Goal: Information Seeking & Learning: Find specific fact

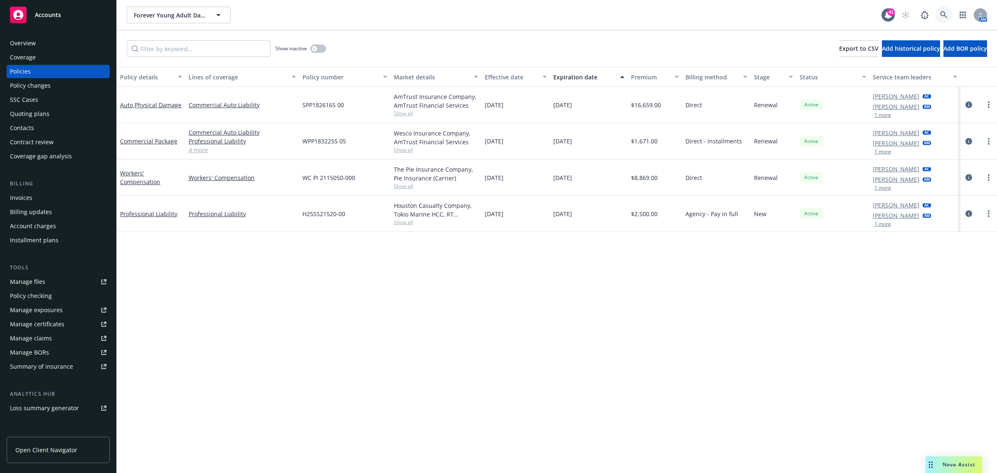
click at [941, 14] on icon at bounding box center [943, 14] width 7 height 7
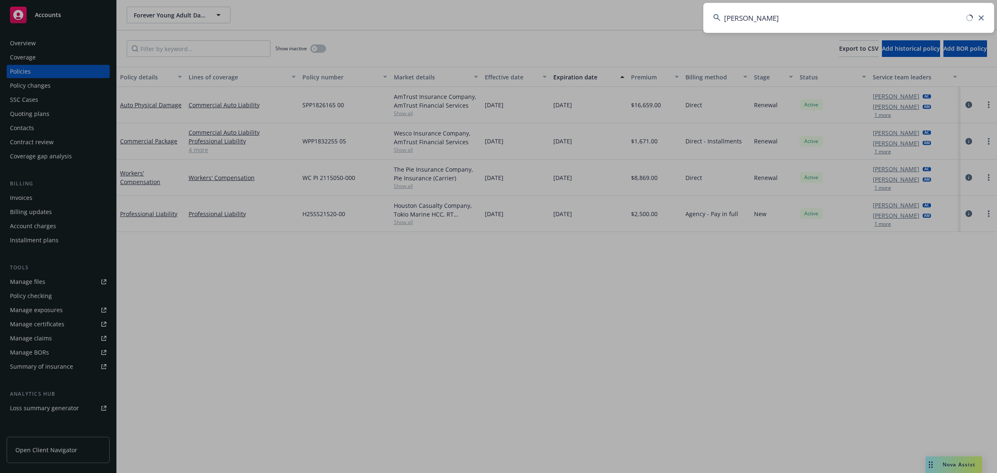
type input "[PERSON_NAME]"
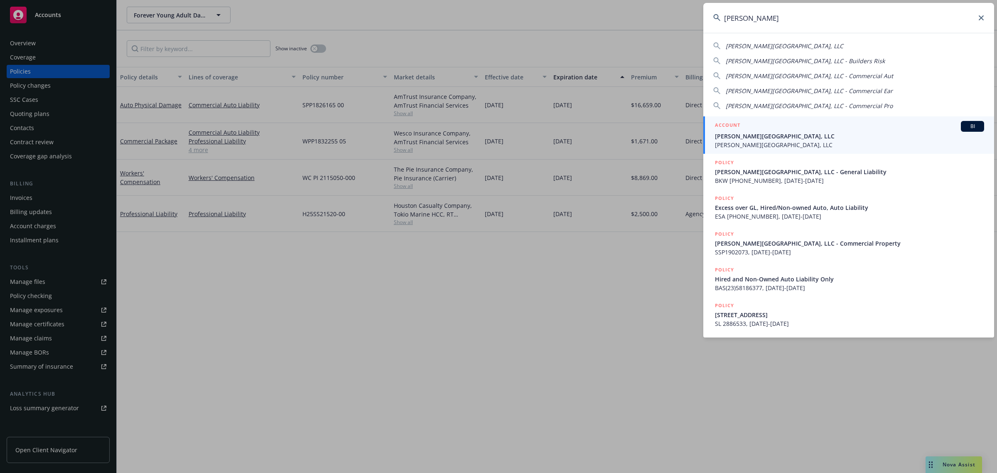
click at [825, 140] on span "[PERSON_NAME][GEOGRAPHIC_DATA], LLC" at bounding box center [849, 144] width 269 height 9
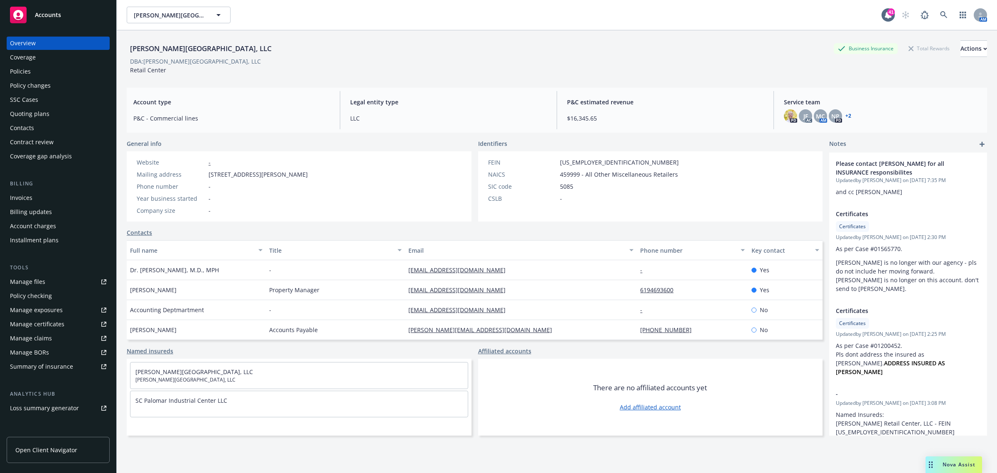
click at [46, 71] on div "Policies" at bounding box center [58, 71] width 96 height 13
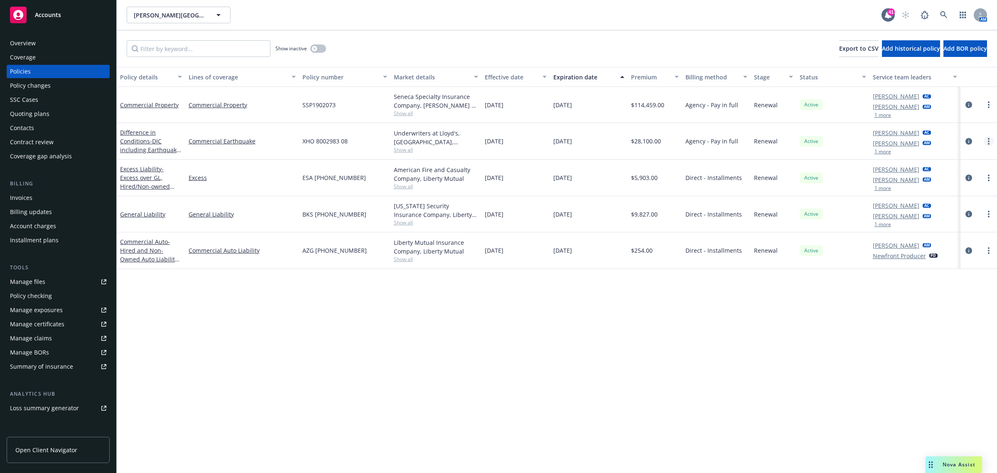
click at [984, 140] on link "more" at bounding box center [988, 141] width 10 height 10
click at [943, 179] on link "Renew with incumbent" at bounding box center [945, 175] width 98 height 17
select select "12"
select select "CA"
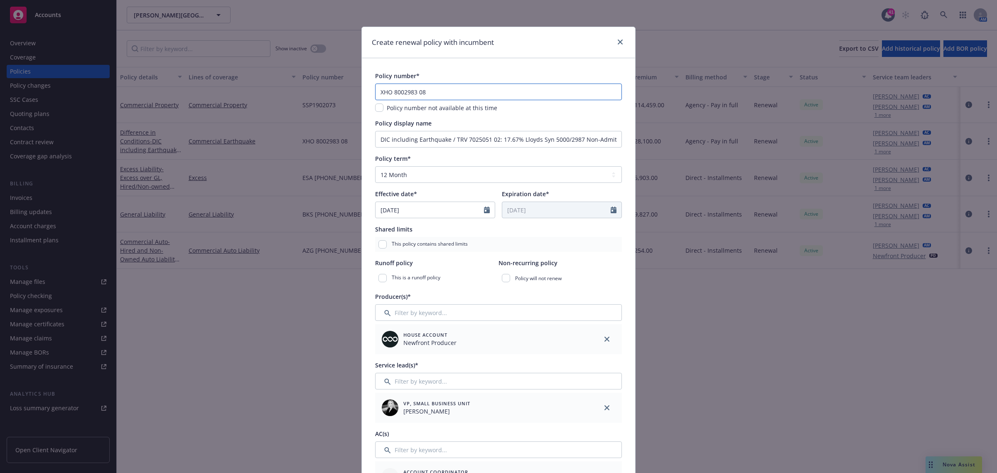
drag, startPoint x: 453, startPoint y: 93, endPoint x: 285, endPoint y: 93, distance: 168.2
click at [285, 93] on div "Create renewal policy with incumbent Policy number* XHO 8002983 08 Policy numbe…" at bounding box center [498, 236] width 997 height 473
paste input "9"
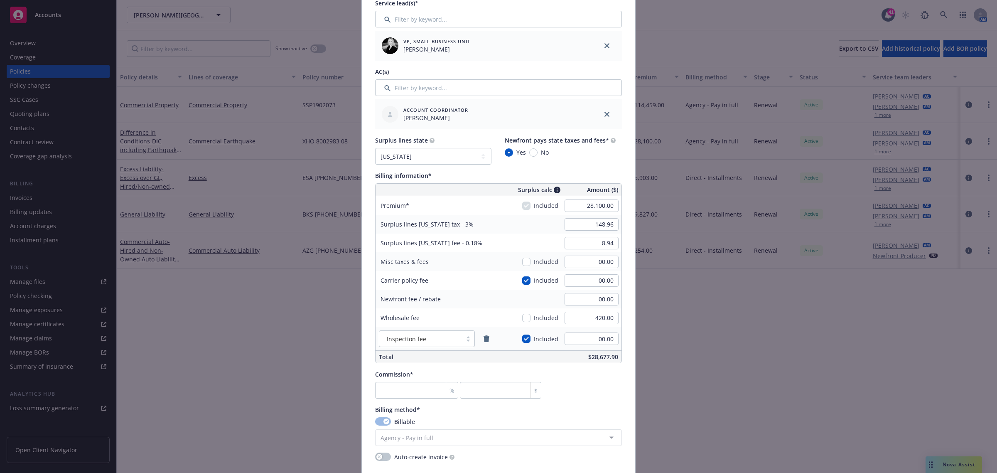
scroll to position [363, 0]
type input "XHO 8002983 09"
click at [594, 201] on input "28,100.00" at bounding box center [591, 204] width 54 height 12
click at [598, 318] on input "420.00" at bounding box center [591, 316] width 54 height 12
type input "27,220.00"
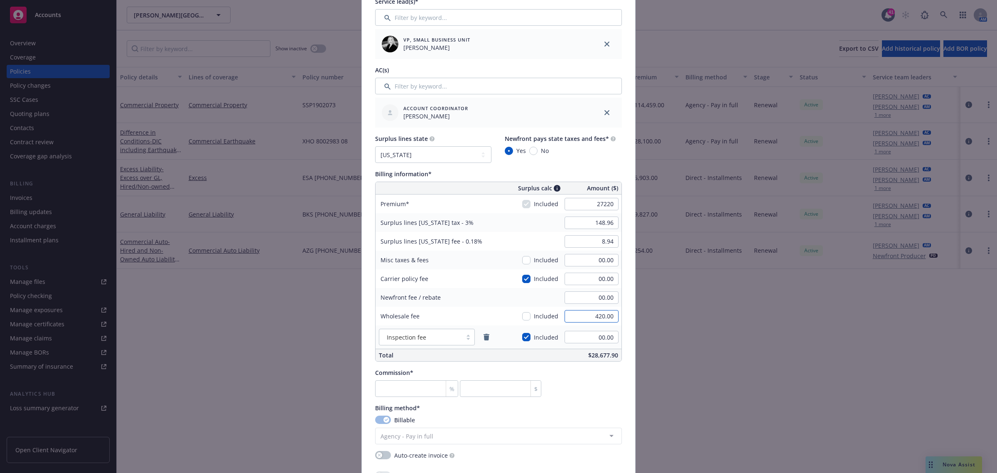
type input "816.60"
type input "49.00"
type input "450.00"
click at [579, 167] on div "Surplus lines state No surplus lines state [US_STATE] [US_STATE] [US_STATE] [US…" at bounding box center [498, 247] width 247 height 227
type input "180.39"
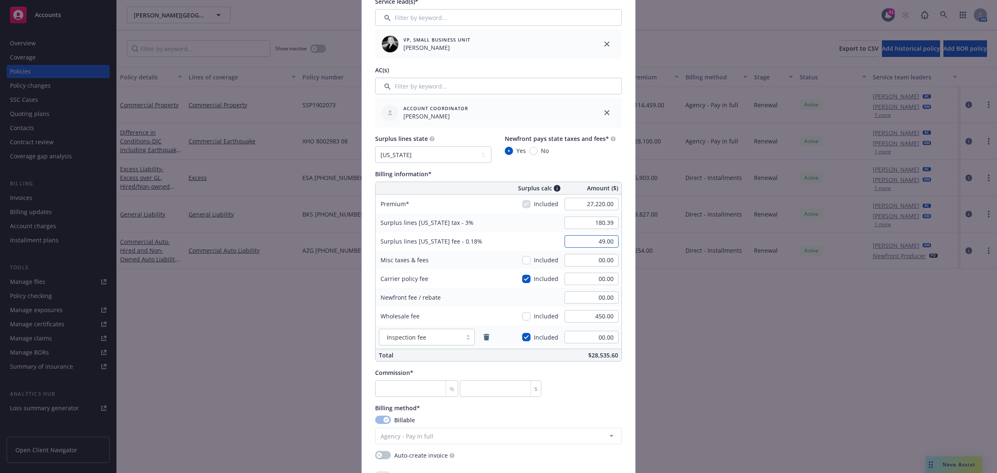
click at [595, 242] on input "49.00" at bounding box center [591, 241] width 54 height 12
type input "10.82"
click at [601, 394] on div "Commission* % $" at bounding box center [498, 382] width 247 height 29
click at [404, 385] on input "number" at bounding box center [416, 388] width 83 height 17
type input "1"
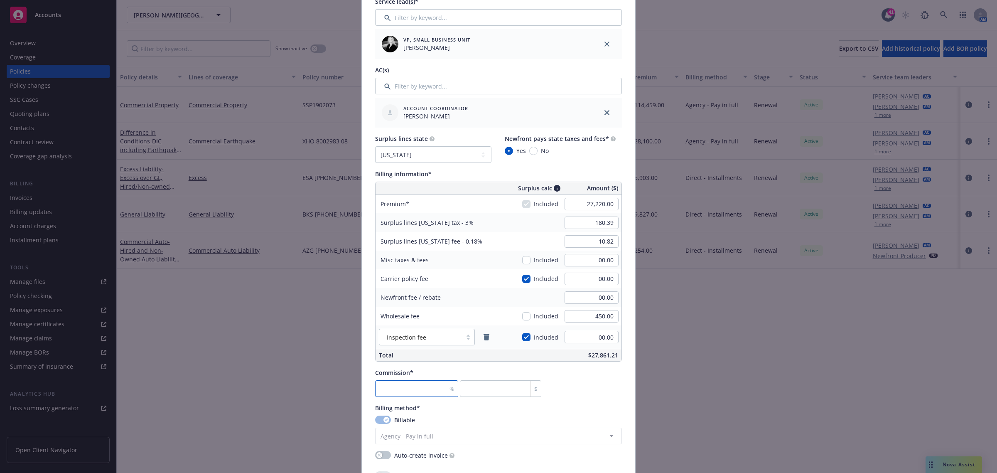
type input "272.2"
type input "10"
type input "2722"
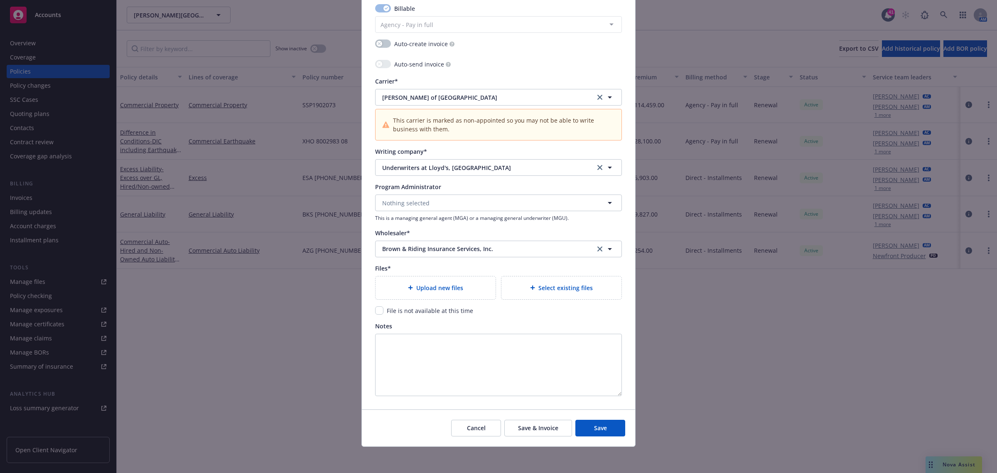
scroll to position [776, 0]
type input "10"
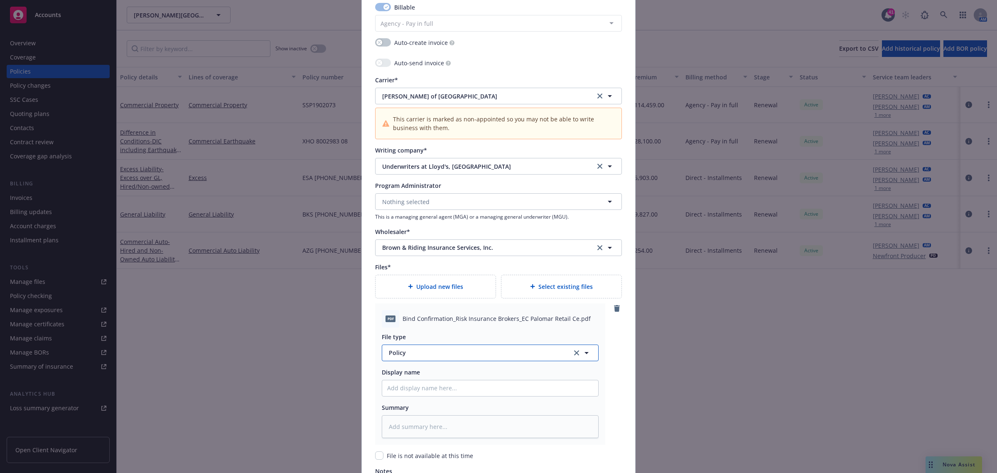
type textarea "x"
click at [414, 361] on button "Policy" at bounding box center [490, 352] width 217 height 17
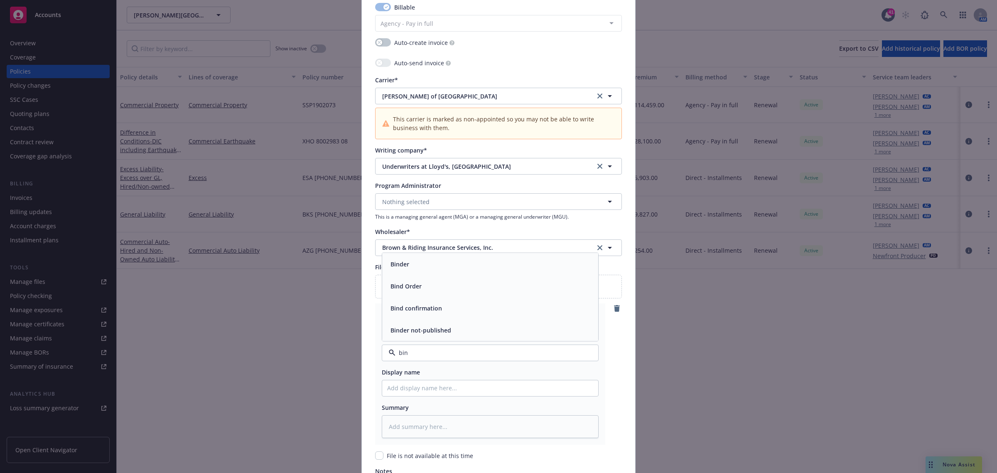
type input "bind"
click at [427, 260] on div "Binder" at bounding box center [490, 263] width 206 height 12
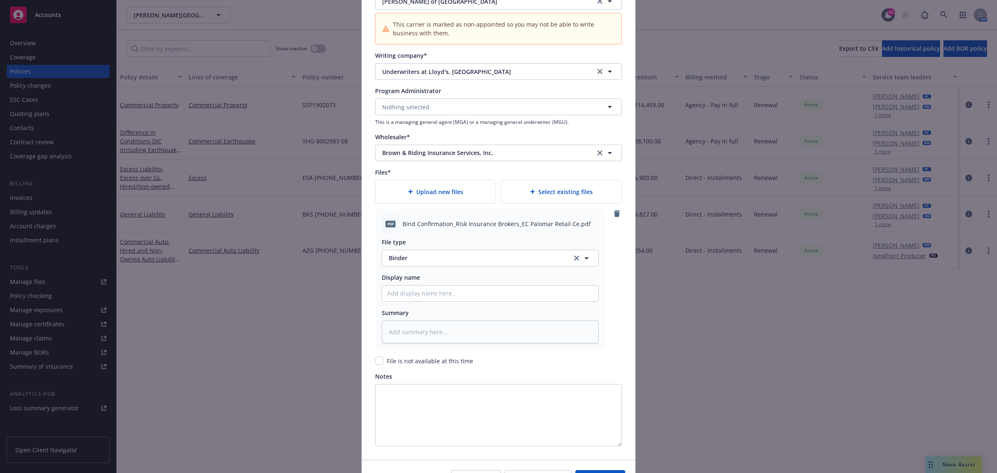
scroll to position [922, 0]
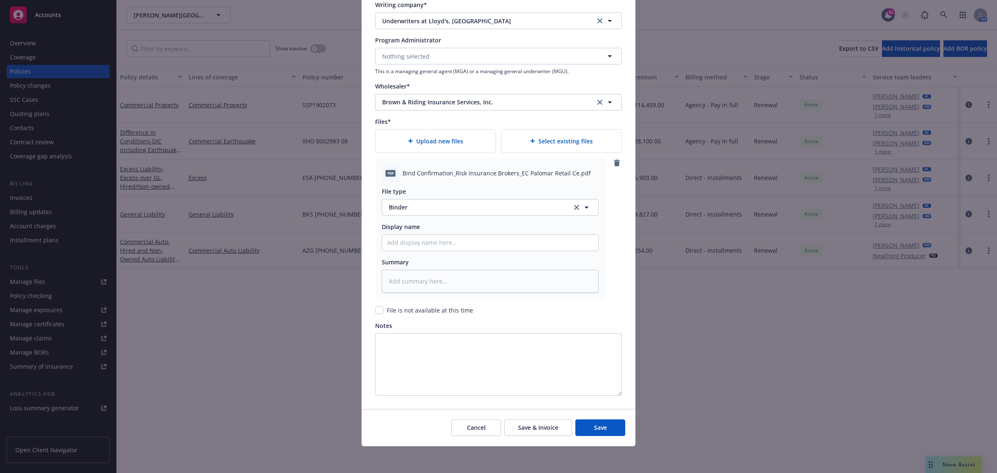
type textarea "x"
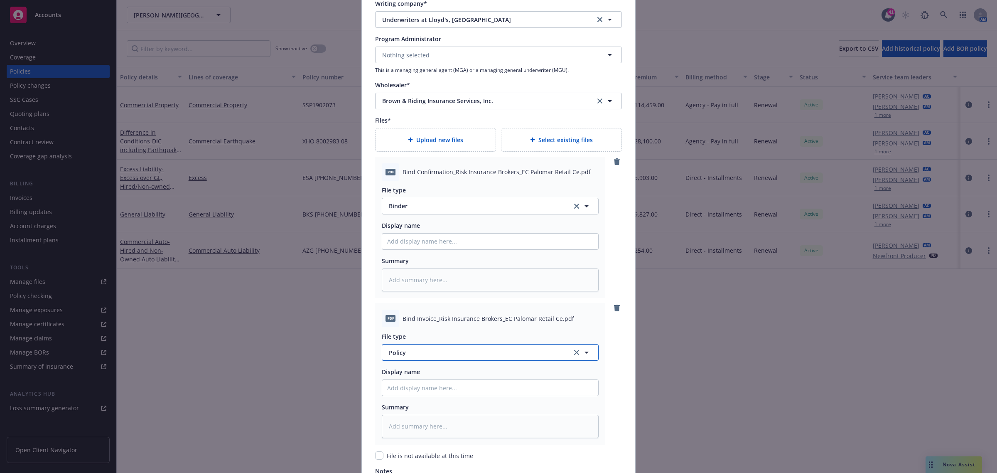
click at [435, 347] on button "Policy" at bounding box center [490, 352] width 217 height 17
type input "inv"
click at [422, 326] on span "Invoice - Third Party" at bounding box center [418, 329] width 57 height 9
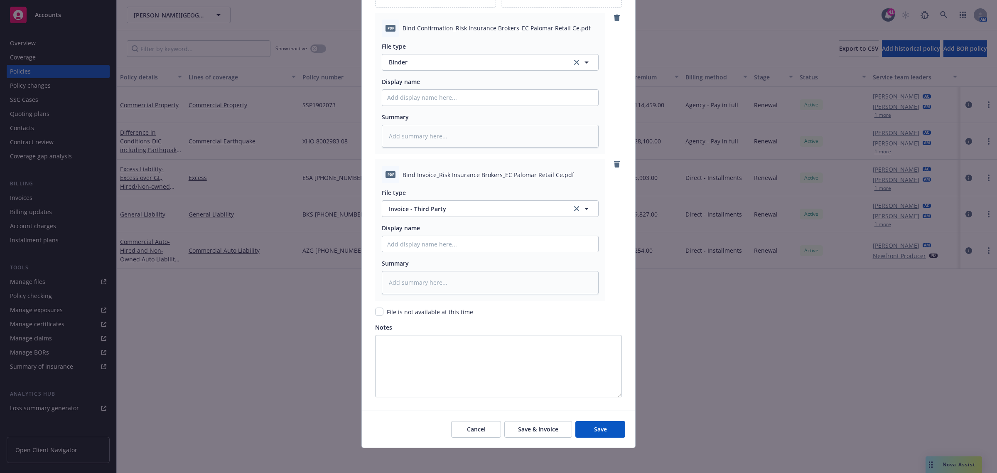
scroll to position [1068, 0]
drag, startPoint x: 588, startPoint y: 426, endPoint x: 44, endPoint y: 260, distance: 568.7
click at [588, 426] on button "Save" at bounding box center [600, 427] width 50 height 17
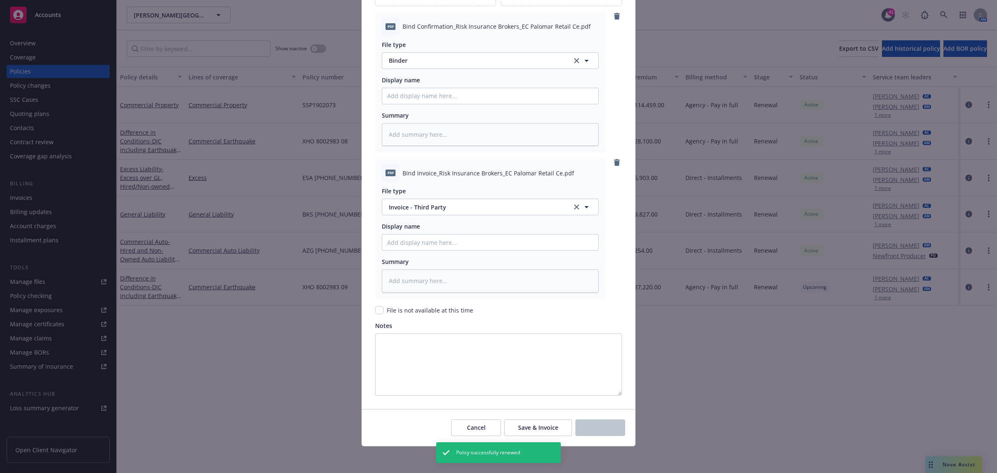
type textarea "x"
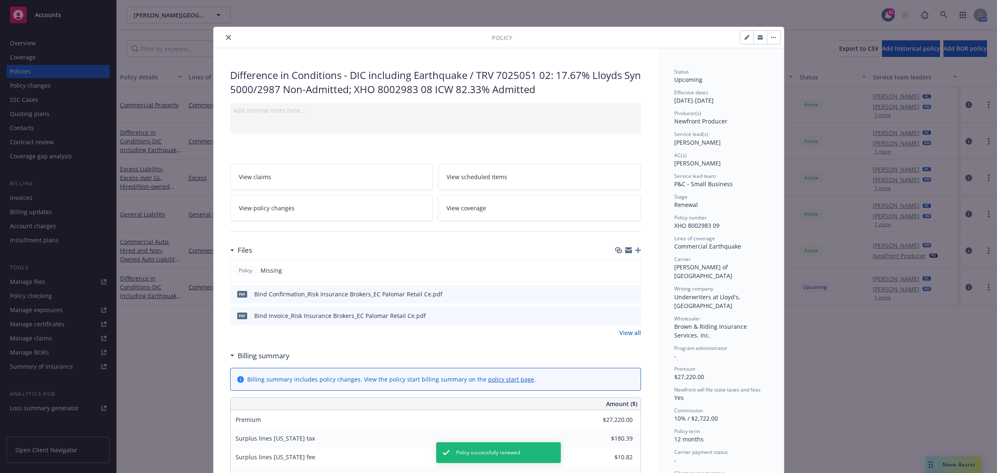
click at [226, 37] on icon "close" at bounding box center [228, 37] width 5 height 5
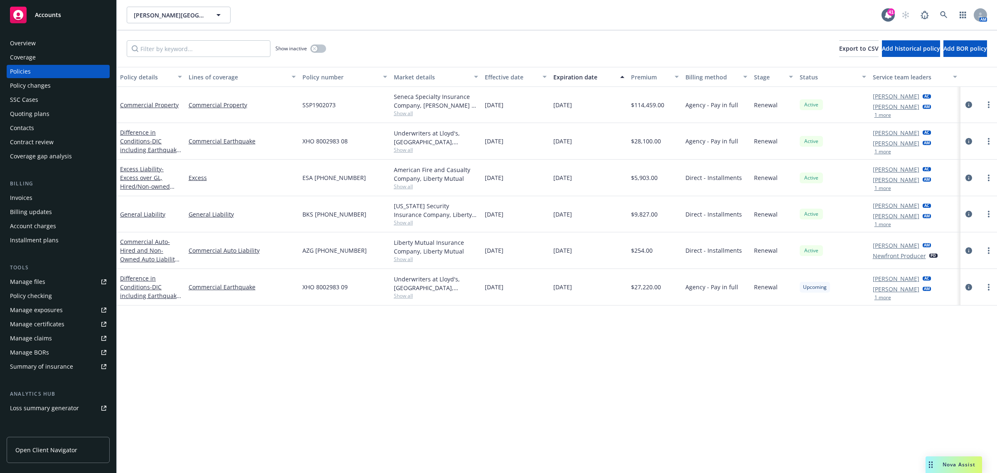
drag, startPoint x: 79, startPoint y: 42, endPoint x: 19, endPoint y: 44, distance: 60.2
click at [79, 42] on div "Overview" at bounding box center [58, 43] width 96 height 13
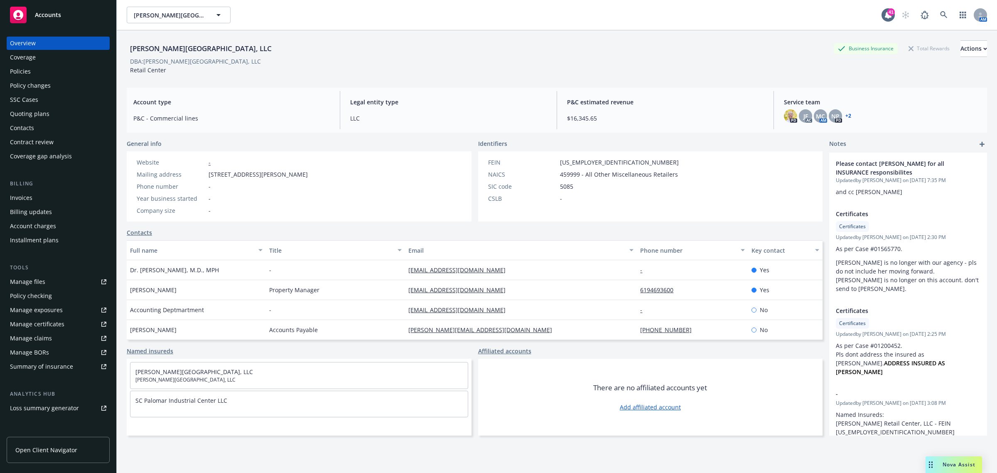
click at [63, 71] on div "Policies" at bounding box center [58, 71] width 96 height 13
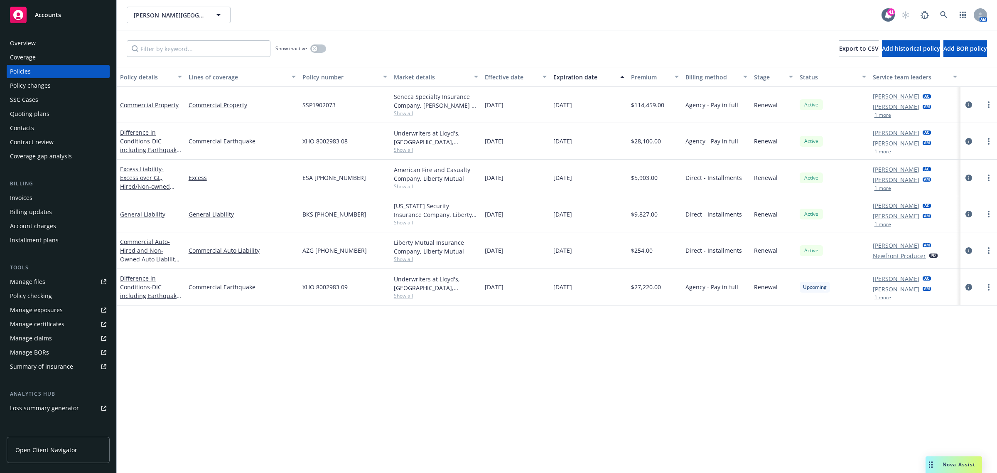
click at [26, 48] on div "Overview" at bounding box center [23, 43] width 26 height 13
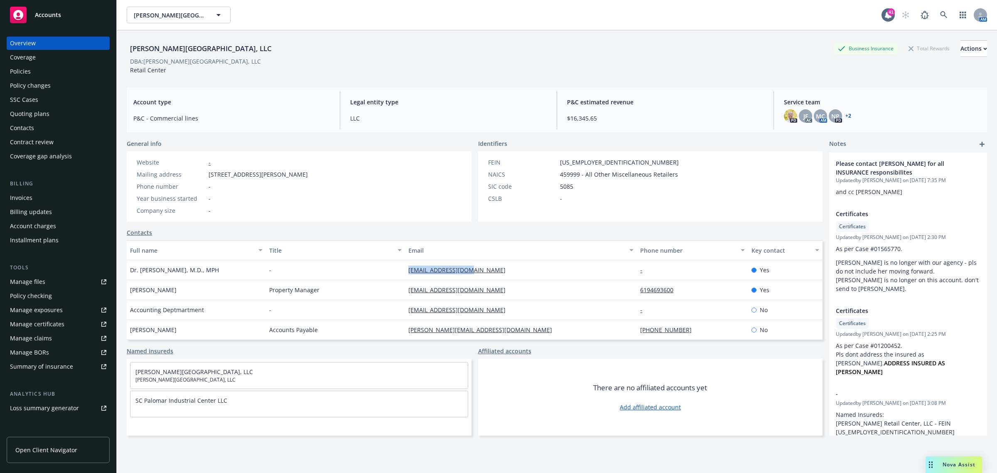
drag, startPoint x: 525, startPoint y: 273, endPoint x: 393, endPoint y: 269, distance: 132.5
click at [393, 269] on div "Dr. [PERSON_NAME], M.D., MPH - [EMAIL_ADDRESS][DOMAIN_NAME] - Yes" at bounding box center [474, 270] width 695 height 20
click at [511, 269] on div "[EMAIL_ADDRESS][DOMAIN_NAME]" at bounding box center [521, 270] width 232 height 20
click at [513, 273] on div "[EMAIL_ADDRESS][DOMAIN_NAME]" at bounding box center [521, 270] width 232 height 20
click at [503, 272] on div "[EMAIL_ADDRESS][DOMAIN_NAME]" at bounding box center [521, 270] width 232 height 20
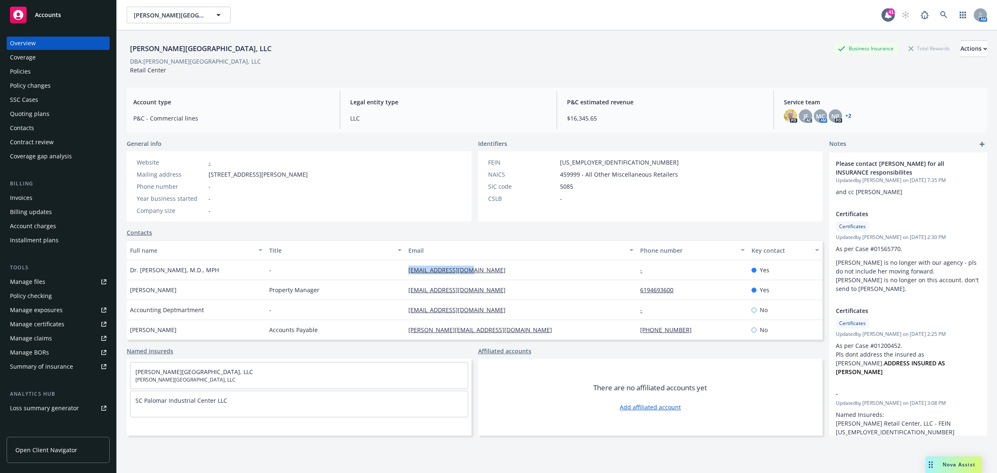
drag, startPoint x: 512, startPoint y: 271, endPoint x: 389, endPoint y: 272, distance: 122.5
click at [389, 272] on div "Dr. [PERSON_NAME], M.D., MPH - [EMAIL_ADDRESS][DOMAIN_NAME] - Yes" at bounding box center [474, 270] width 695 height 20
copy div "[EMAIL_ADDRESS][DOMAIN_NAME]"
click at [509, 267] on div "[EMAIL_ADDRESS][DOMAIN_NAME]" at bounding box center [521, 270] width 232 height 20
click at [382, 277] on div "Dr. [PERSON_NAME], M.D., MPH - [EMAIL_ADDRESS][DOMAIN_NAME] - Yes" at bounding box center [474, 270] width 695 height 20
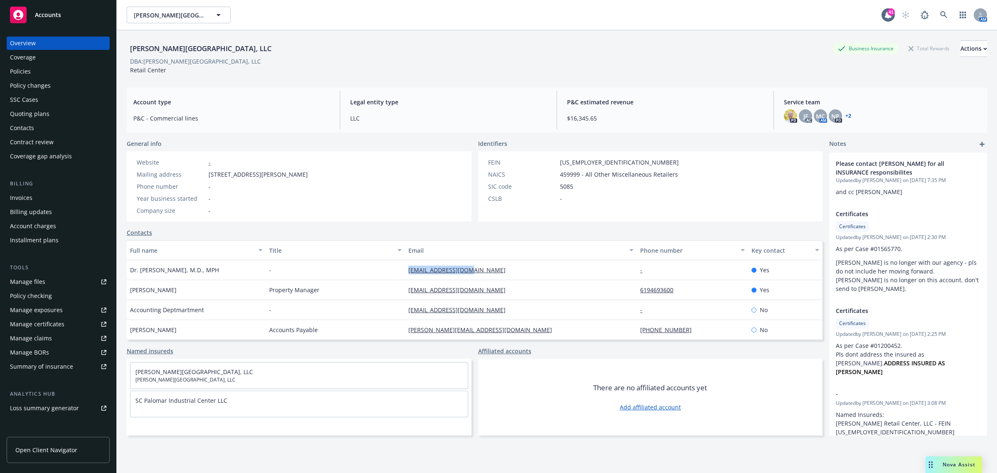
click at [380, 273] on div "-" at bounding box center [335, 270] width 139 height 20
click at [483, 268] on div "[EMAIL_ADDRESS][DOMAIN_NAME]" at bounding box center [521, 270] width 232 height 20
drag, startPoint x: 489, startPoint y: 268, endPoint x: 399, endPoint y: 274, distance: 90.7
click at [405, 274] on div "[EMAIL_ADDRESS][DOMAIN_NAME]" at bounding box center [521, 270] width 232 height 20
copy link "[EMAIL_ADDRESS][DOMAIN_NAME]"
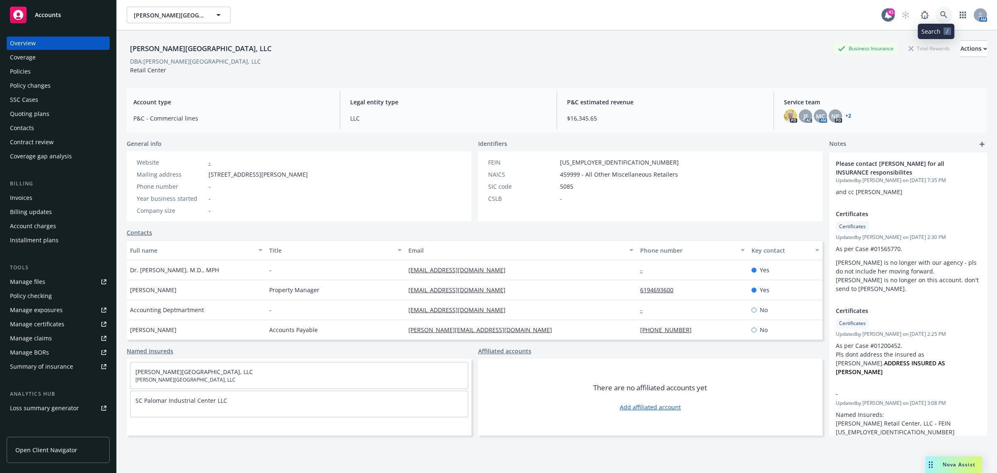
click at [940, 18] on icon at bounding box center [943, 14] width 7 height 7
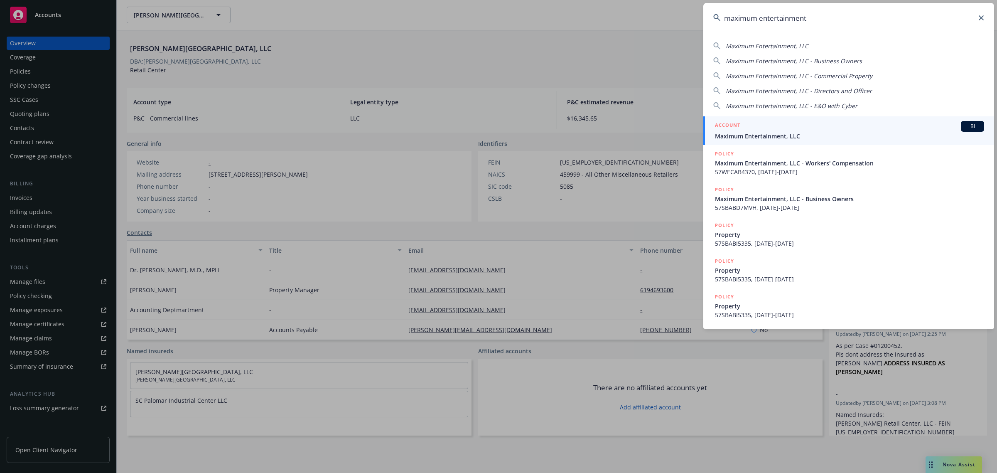
type input "maximum entertainment"
click at [785, 137] on span "Maximum Entertainment, LLC" at bounding box center [849, 136] width 269 height 9
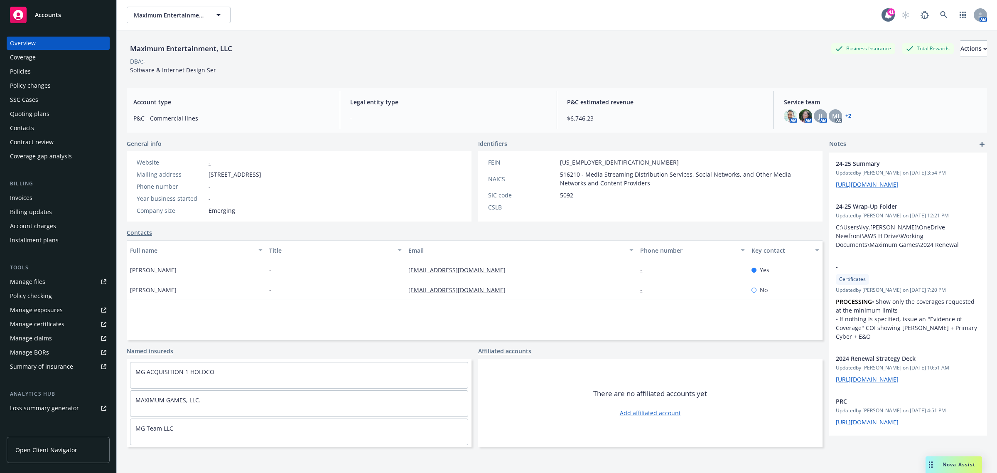
click at [956, 462] on span "Nova Assist" at bounding box center [958, 463] width 33 height 7
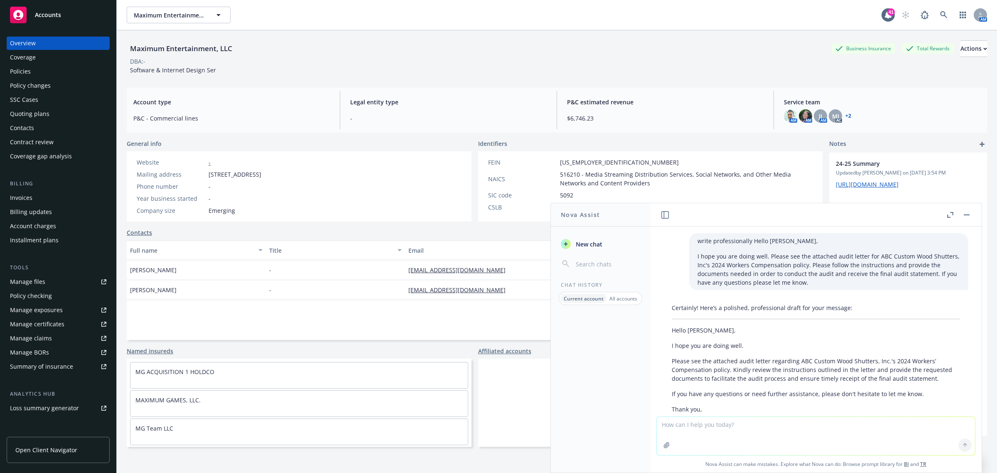
click at [703, 430] on textarea at bounding box center [815, 435] width 318 height 38
paste textarea "Hi [PERSON_NAME], I need to head out for an appointment 30 mins early [DATE] - …"
type textarea "write professionally Hi [PERSON_NAME], I need to head out for an appointment 30…"
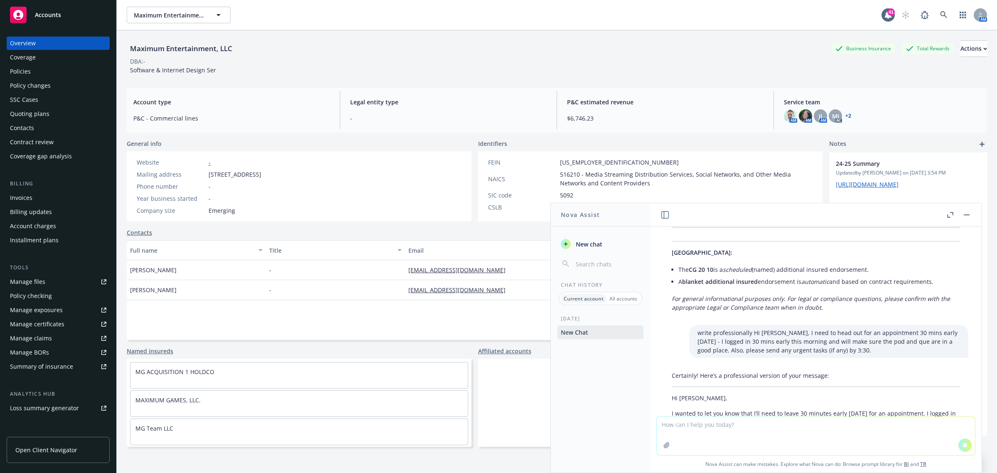
scroll to position [898, 0]
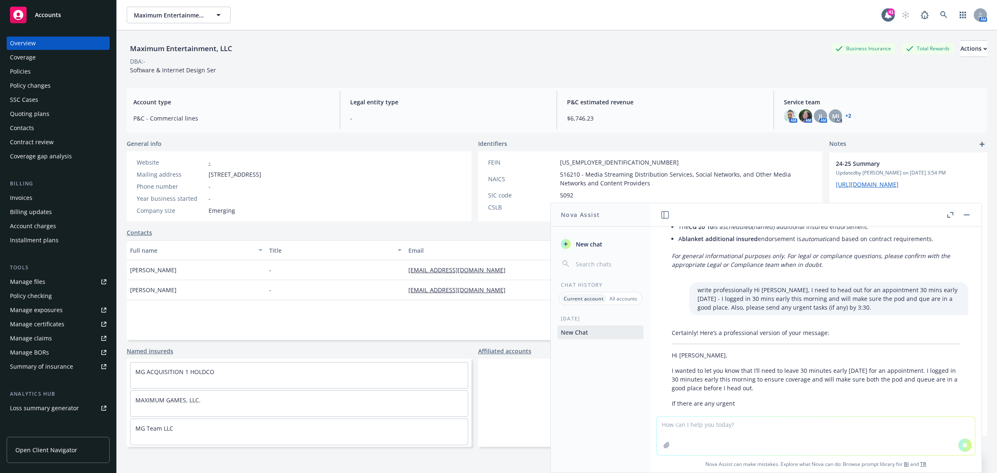
click at [672, 379] on p "I wanted to let you know that I’ll need to leave 30 minutes early [DATE] for an…" at bounding box center [815, 379] width 288 height 26
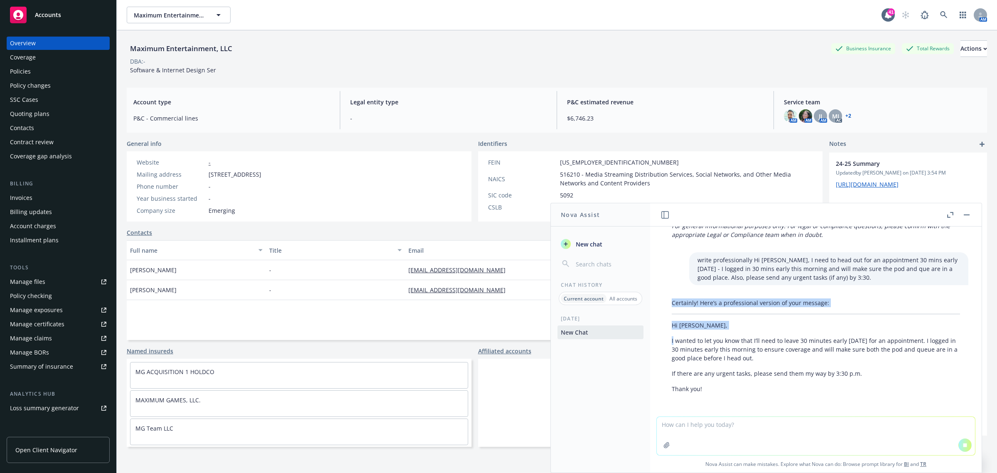
scroll to position [997, 0]
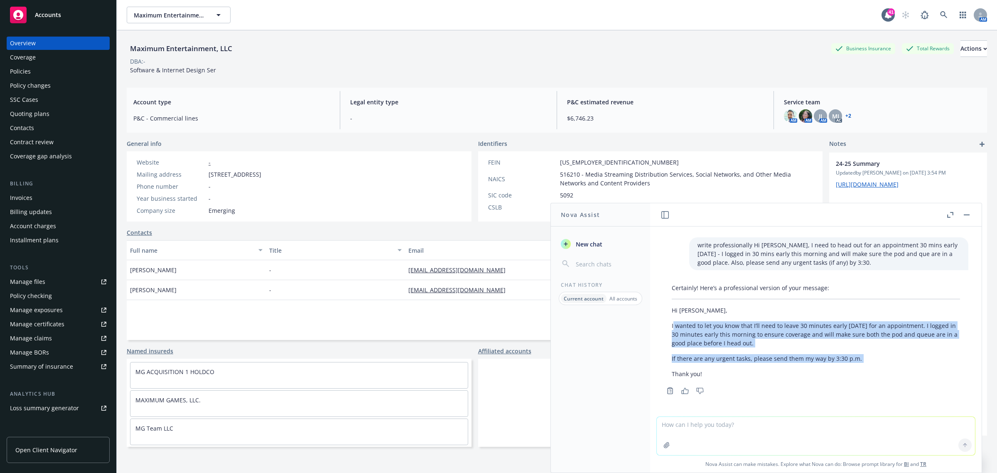
drag, startPoint x: 673, startPoint y: 379, endPoint x: 862, endPoint y: 362, distance: 190.1
click at [862, 362] on div "Certainly! Here’s a professional version of your message: Hi [PERSON_NAME], I w…" at bounding box center [815, 330] width 305 height 101
copy div "wanted to let you know that I’ll need to leave 30 minutes early [DATE] for an a…"
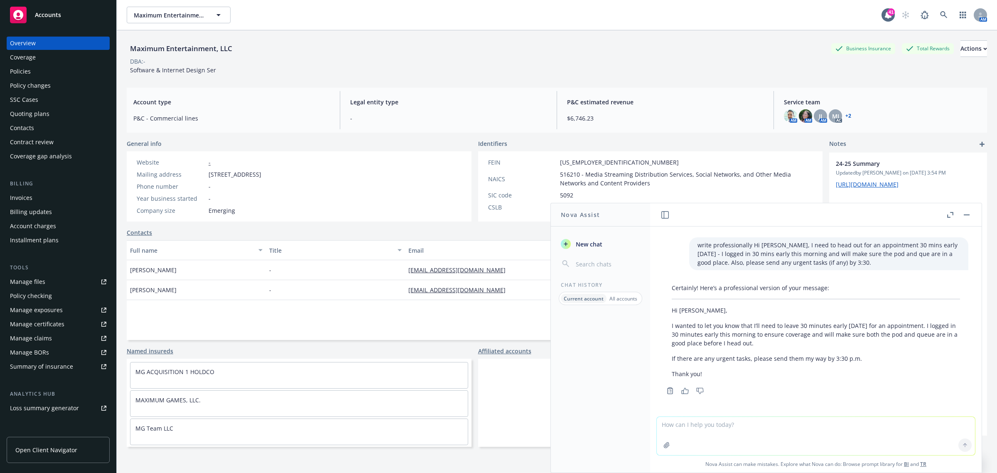
click at [713, 375] on p "Thank you!" at bounding box center [815, 373] width 288 height 9
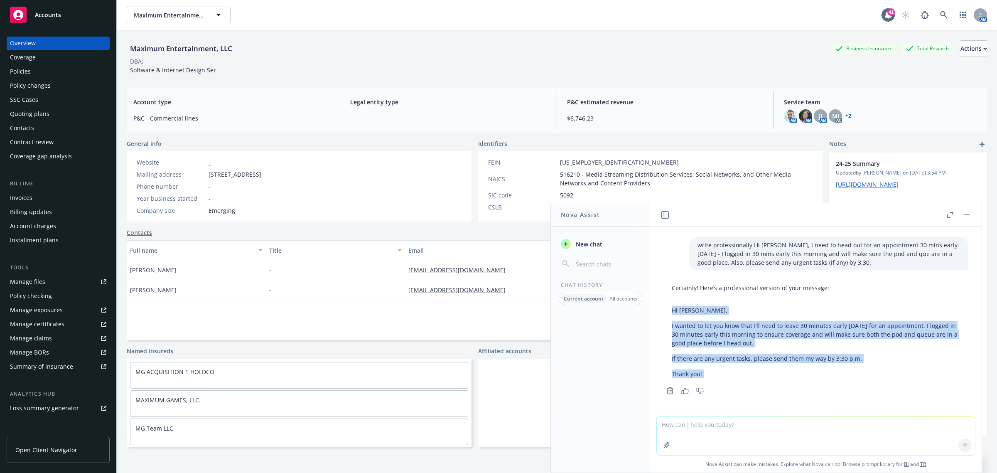
drag, startPoint x: 713, startPoint y: 375, endPoint x: 653, endPoint y: 314, distance: 85.4
click at [653, 314] on div "write professionally Hello [PERSON_NAME], I hope you are doing well. Please see…" at bounding box center [815, 321] width 331 height 190
click at [607, 360] on div at bounding box center [600, 393] width 99 height 157
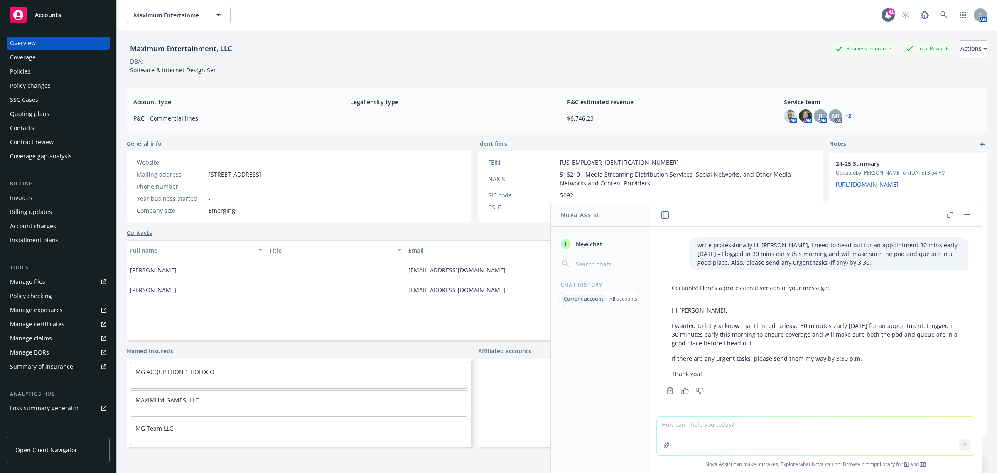
click at [965, 214] on icon "button" at bounding box center [966, 214] width 6 height 1
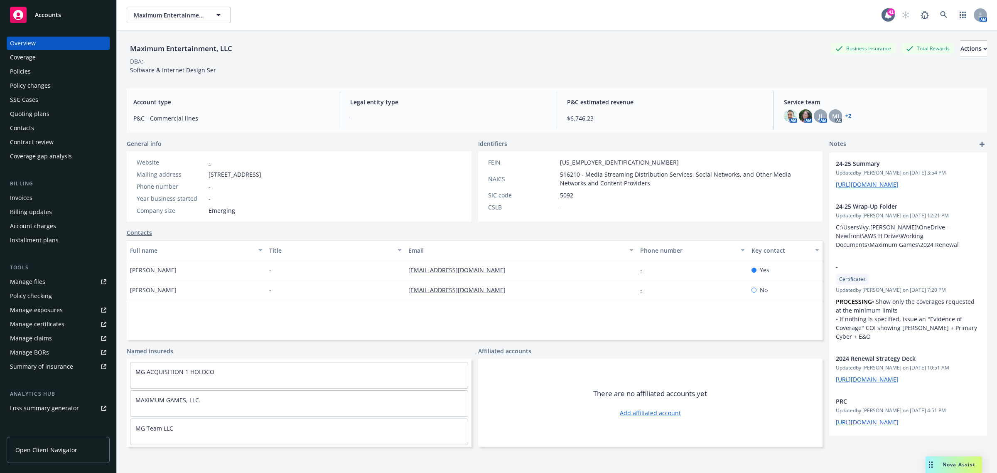
click at [42, 69] on div "Policies" at bounding box center [58, 71] width 96 height 13
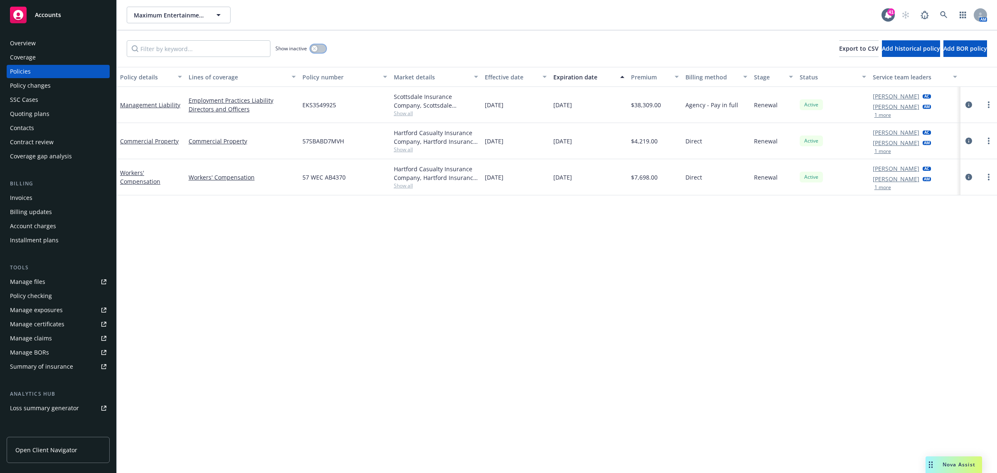
click at [317, 44] on button "button" at bounding box center [318, 48] width 16 height 8
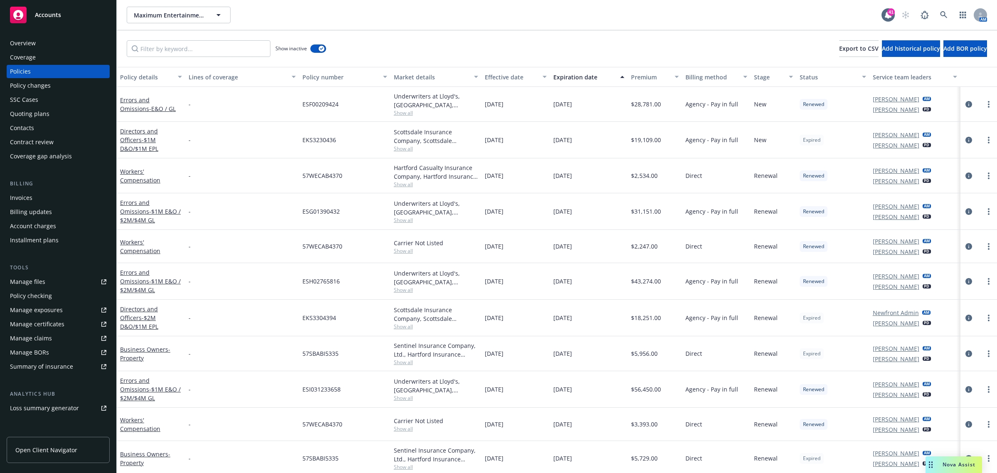
click at [511, 73] on div "Effective date" at bounding box center [511, 77] width 53 height 9
click at [509, 74] on div "Effective date" at bounding box center [511, 77] width 53 height 9
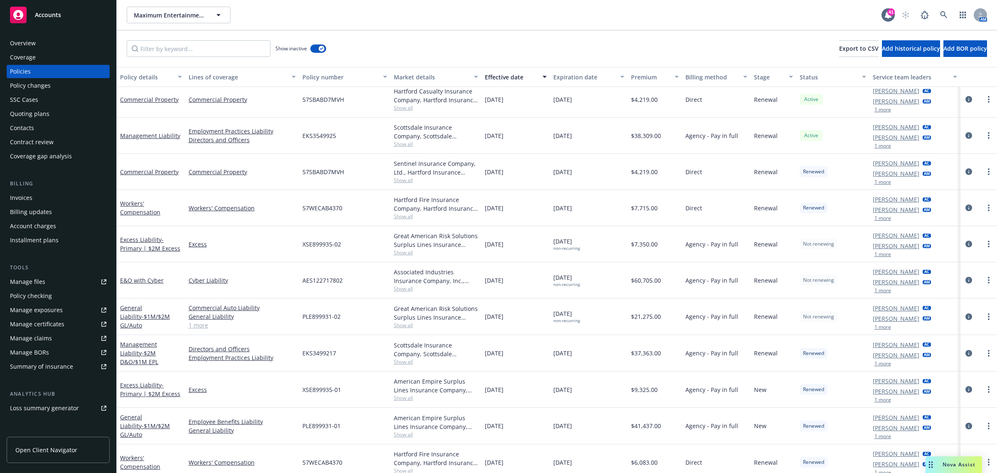
scroll to position [52, 0]
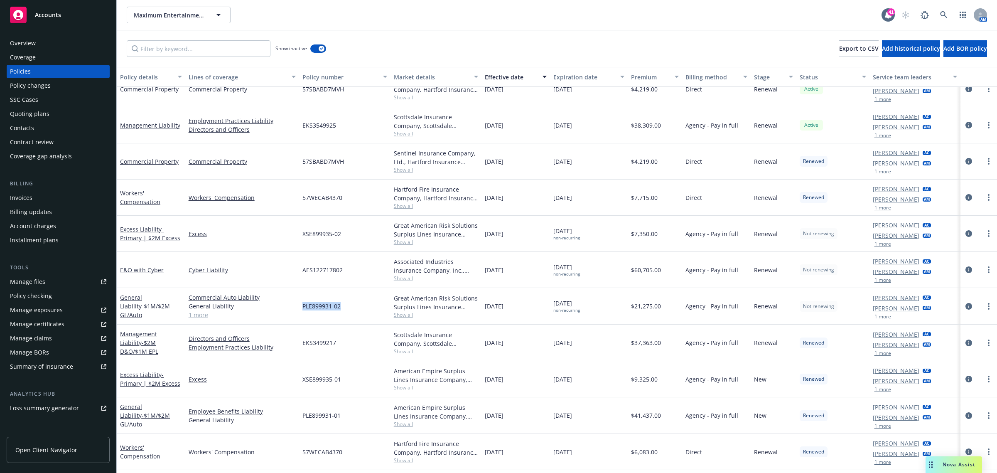
drag, startPoint x: 347, startPoint y: 308, endPoint x: 301, endPoint y: 312, distance: 45.9
click at [301, 312] on div "PLE899931-02" at bounding box center [344, 306] width 91 height 37
copy span "PLE899931-02"
click at [399, 312] on span "Show all" at bounding box center [436, 314] width 85 height 7
click at [247, 374] on div "Excess" at bounding box center [242, 379] width 114 height 36
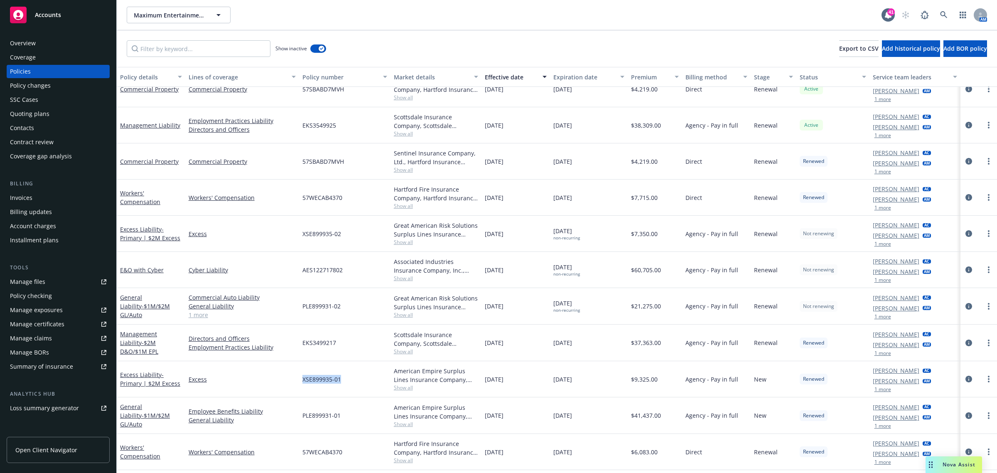
drag, startPoint x: 347, startPoint y: 380, endPoint x: 301, endPoint y: 387, distance: 46.2
click at [301, 387] on div "XSE899935-01" at bounding box center [344, 379] width 91 height 36
drag, startPoint x: 347, startPoint y: 235, endPoint x: 297, endPoint y: 243, distance: 50.4
click at [297, 243] on div "Excess Liability - Primary | $2M Excess Excess XSE899935-02 Great American Risk…" at bounding box center [557, 233] width 880 height 36
copy div "XSE899935-02"
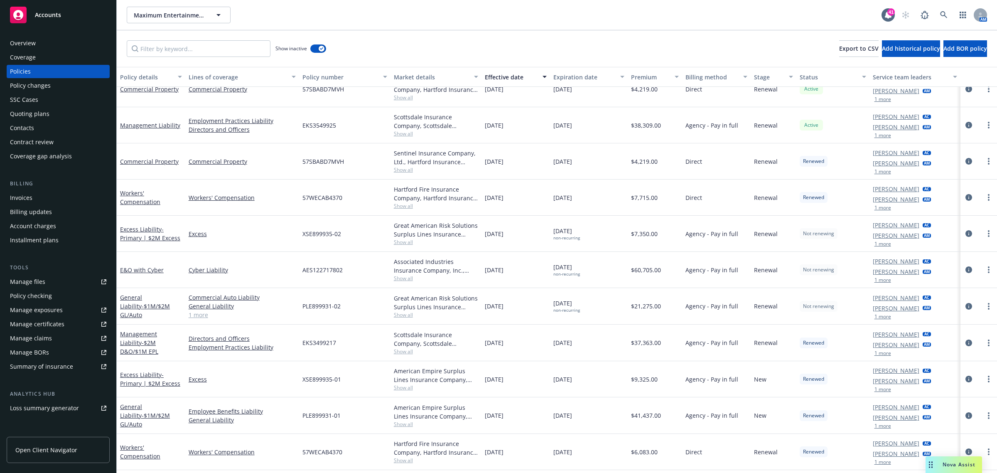
scroll to position [0, 0]
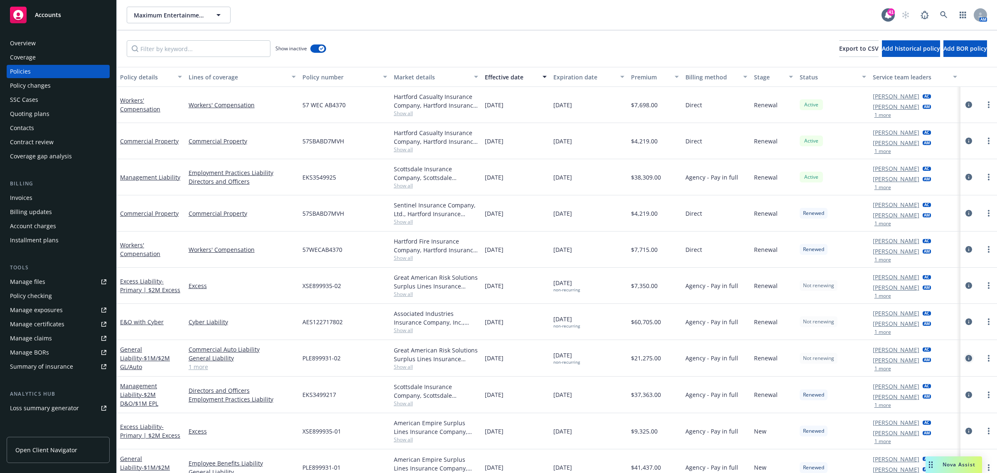
click at [965, 357] on icon "circleInformation" at bounding box center [968, 358] width 7 height 7
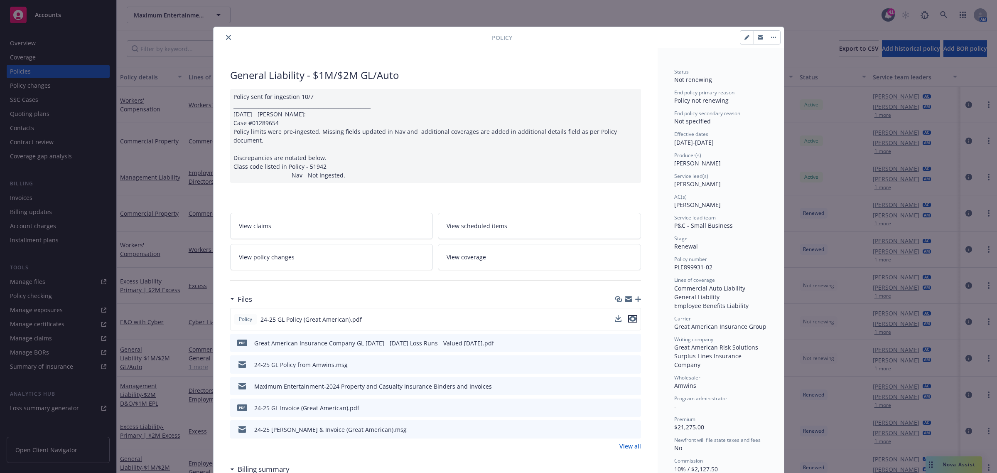
click at [629, 316] on icon "preview file" at bounding box center [632, 319] width 7 height 6
click at [223, 30] on div "Policy" at bounding box center [498, 37] width 570 height 21
click at [223, 34] on button "close" at bounding box center [228, 37] width 10 height 10
